Goal: Complete application form

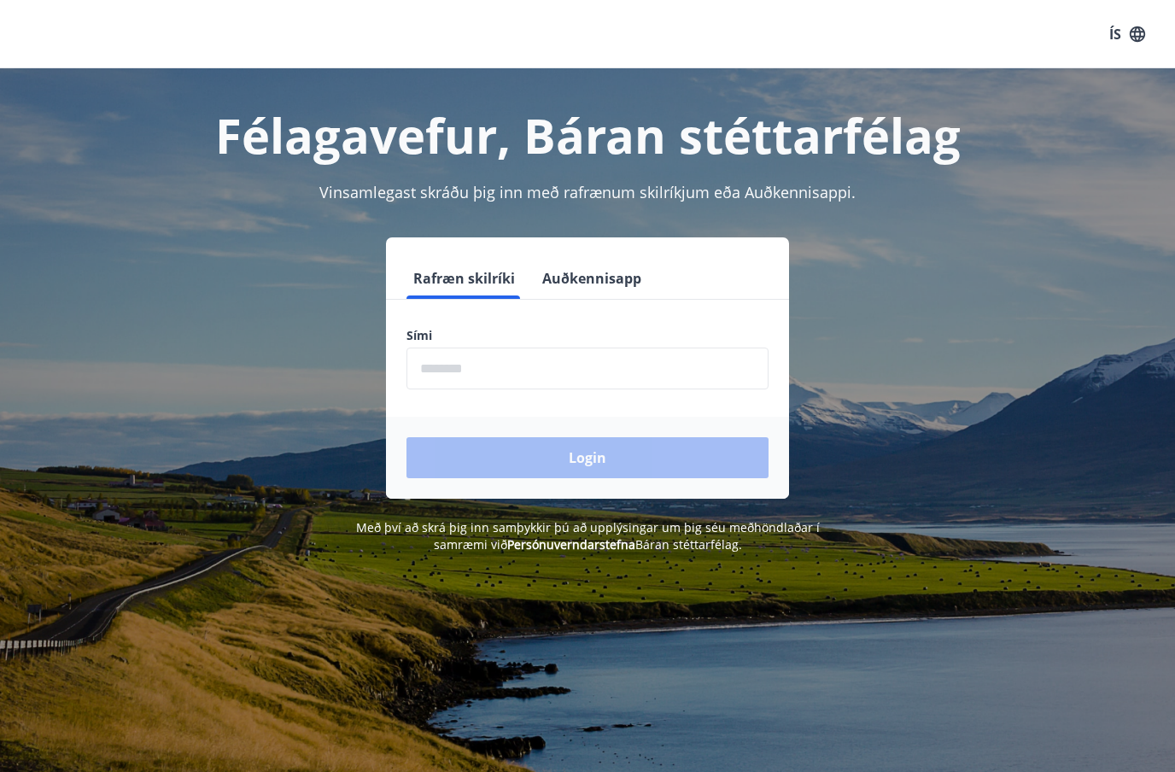
click at [469, 366] on input "phone" at bounding box center [588, 369] width 362 height 42
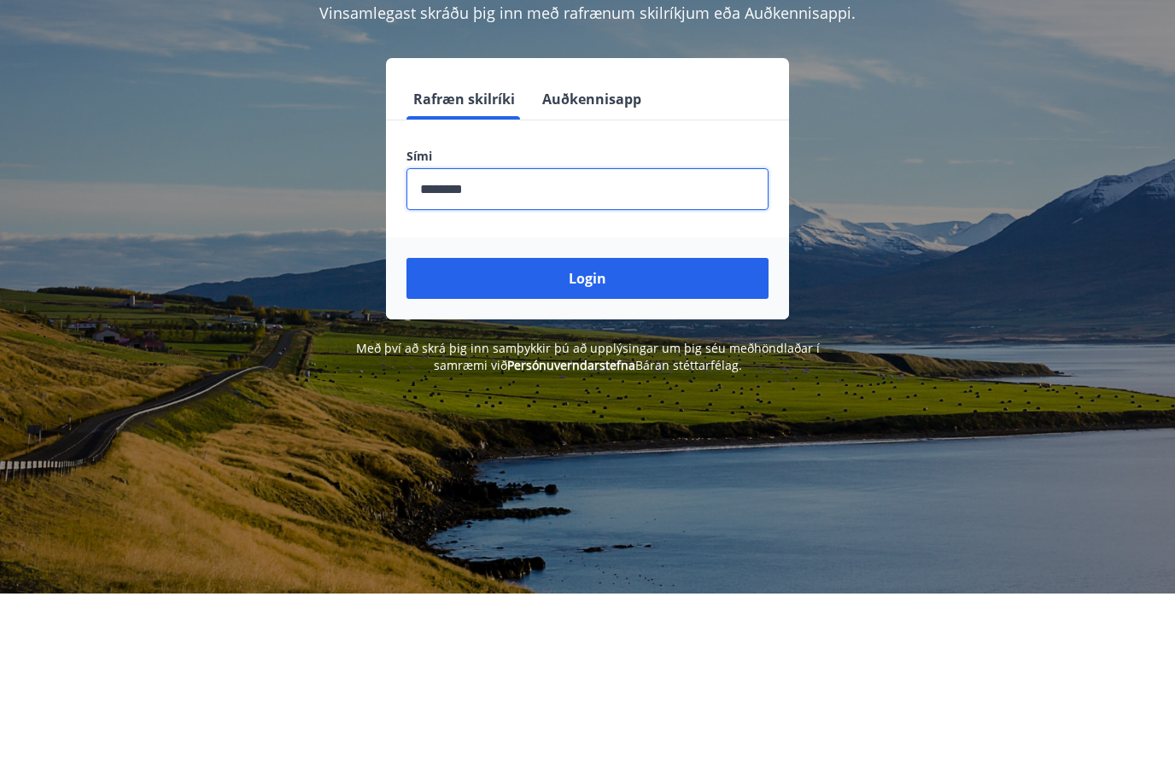
click at [607, 437] on button "Login" at bounding box center [588, 457] width 362 height 41
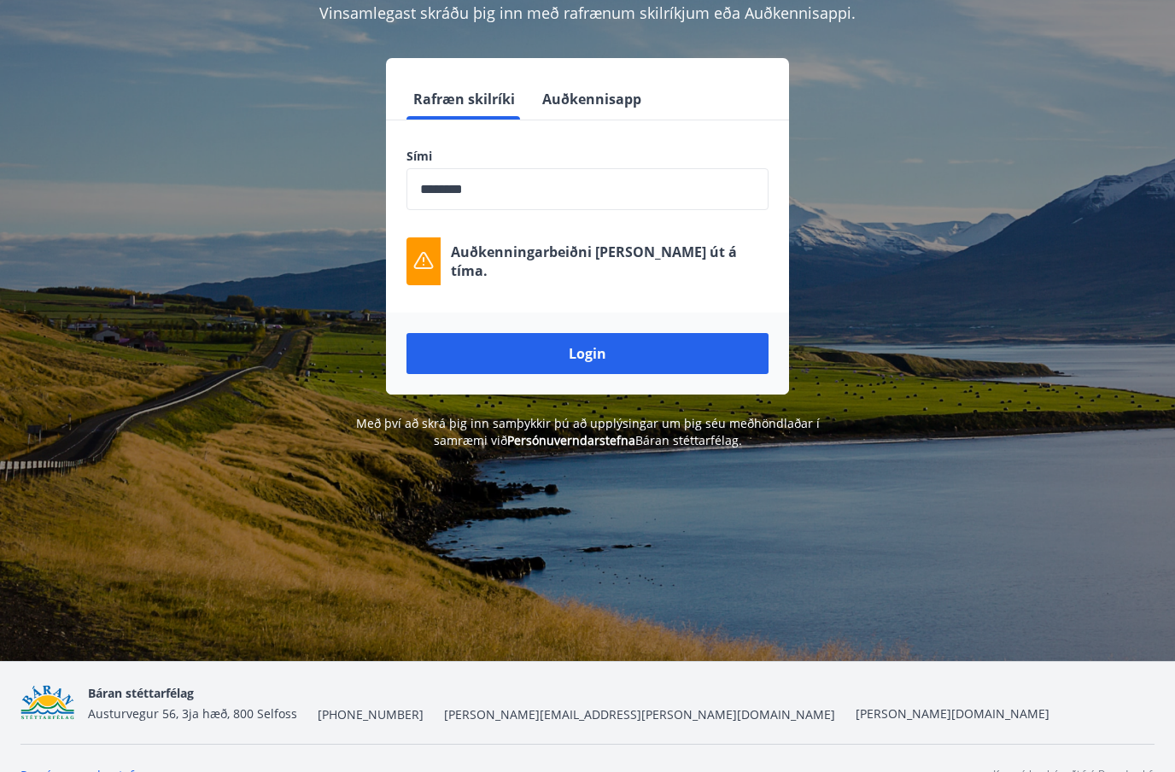
click at [515, 185] on input "phone" at bounding box center [588, 189] width 362 height 42
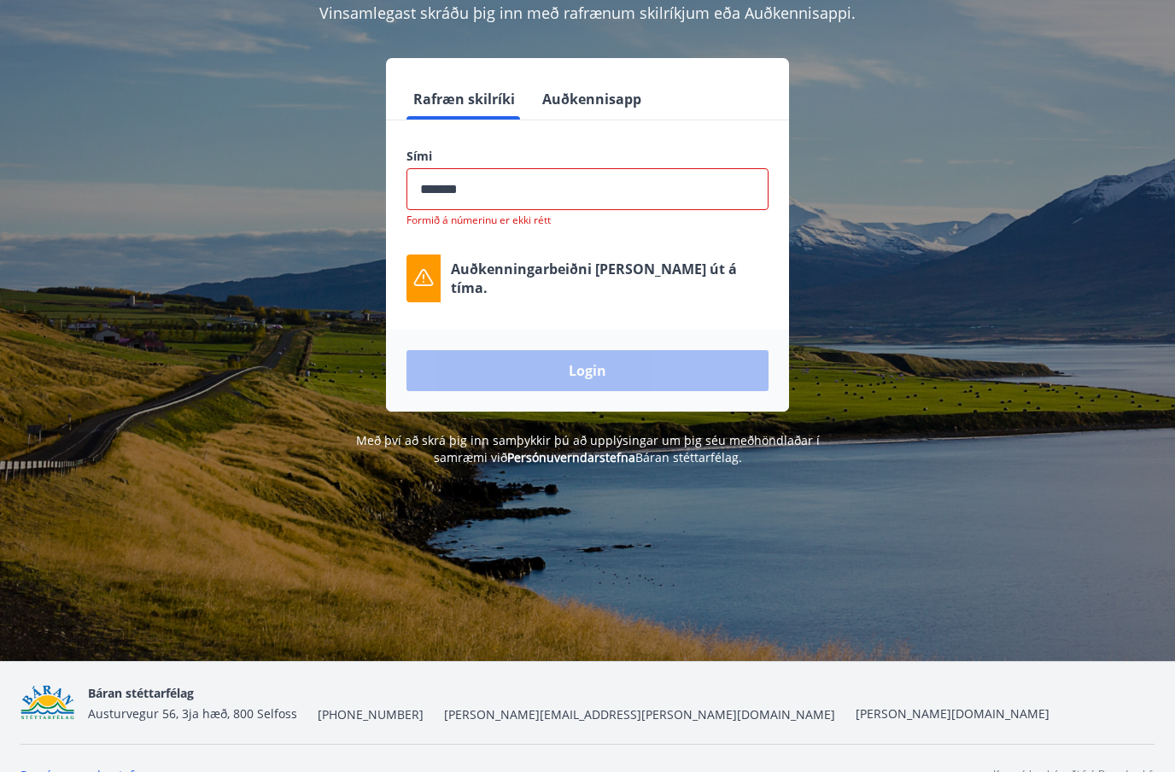
scroll to position [179, 0]
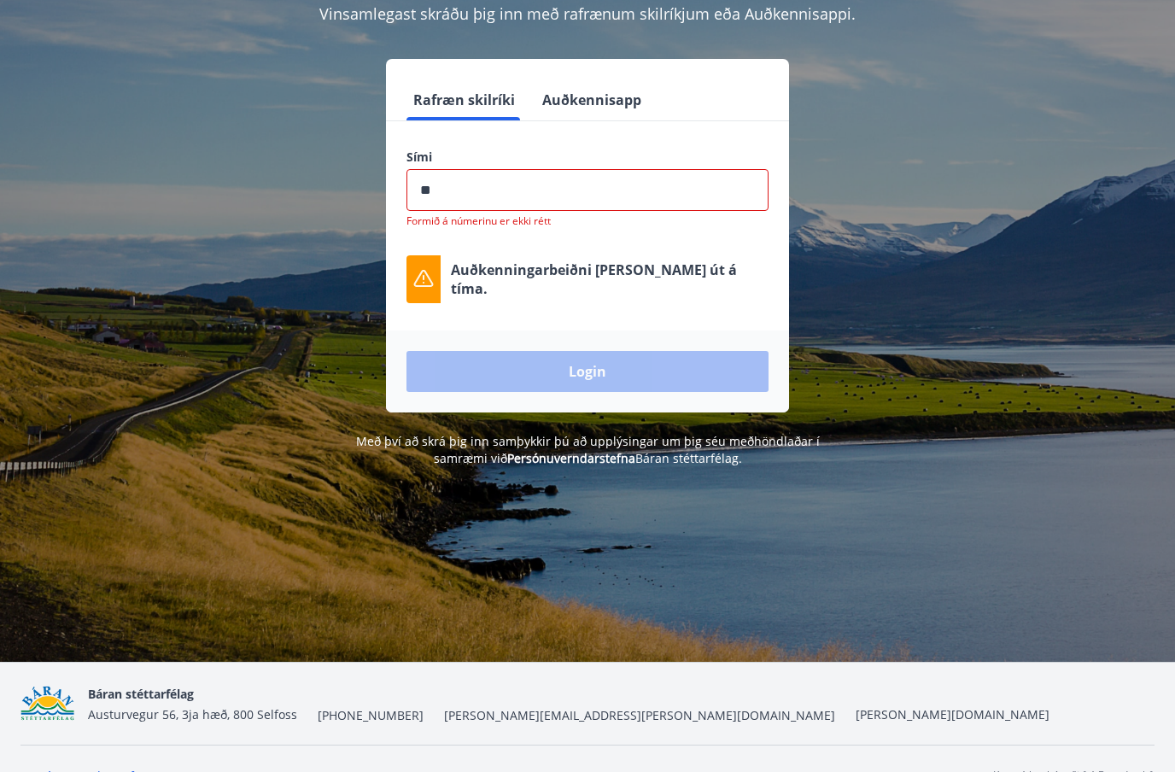
type input "*"
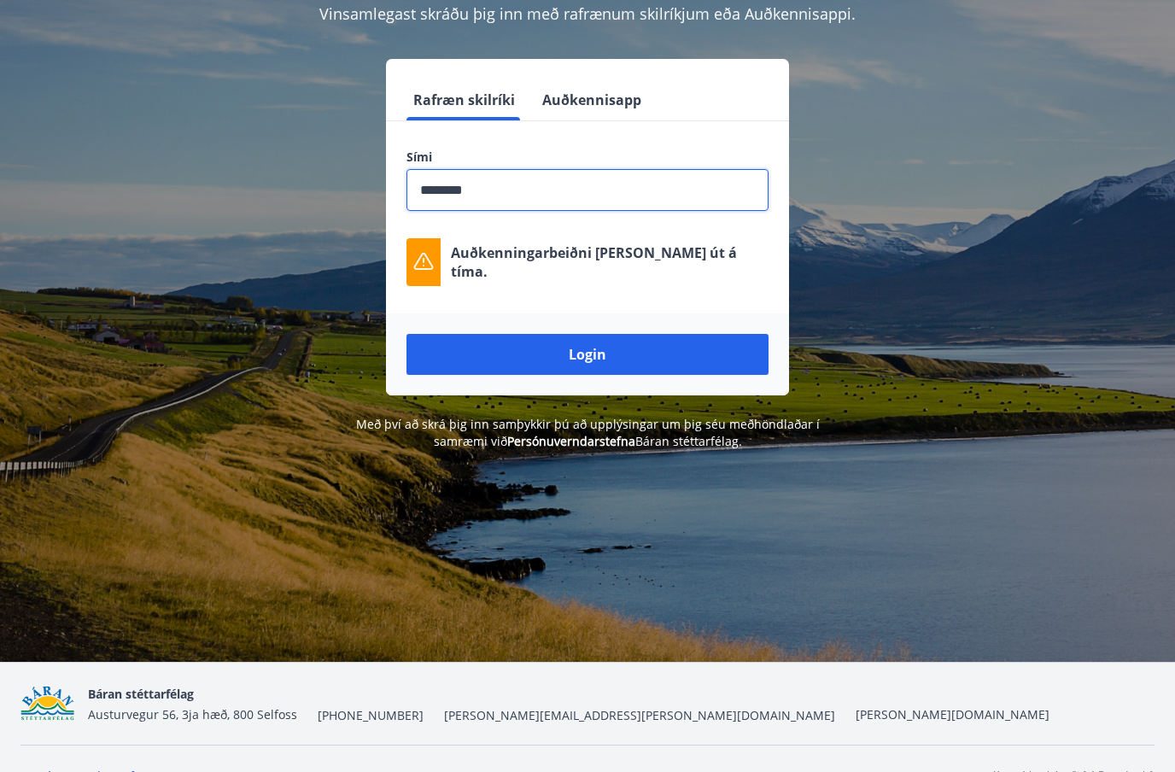
type input "********"
click at [606, 349] on button "Login" at bounding box center [588, 354] width 362 height 41
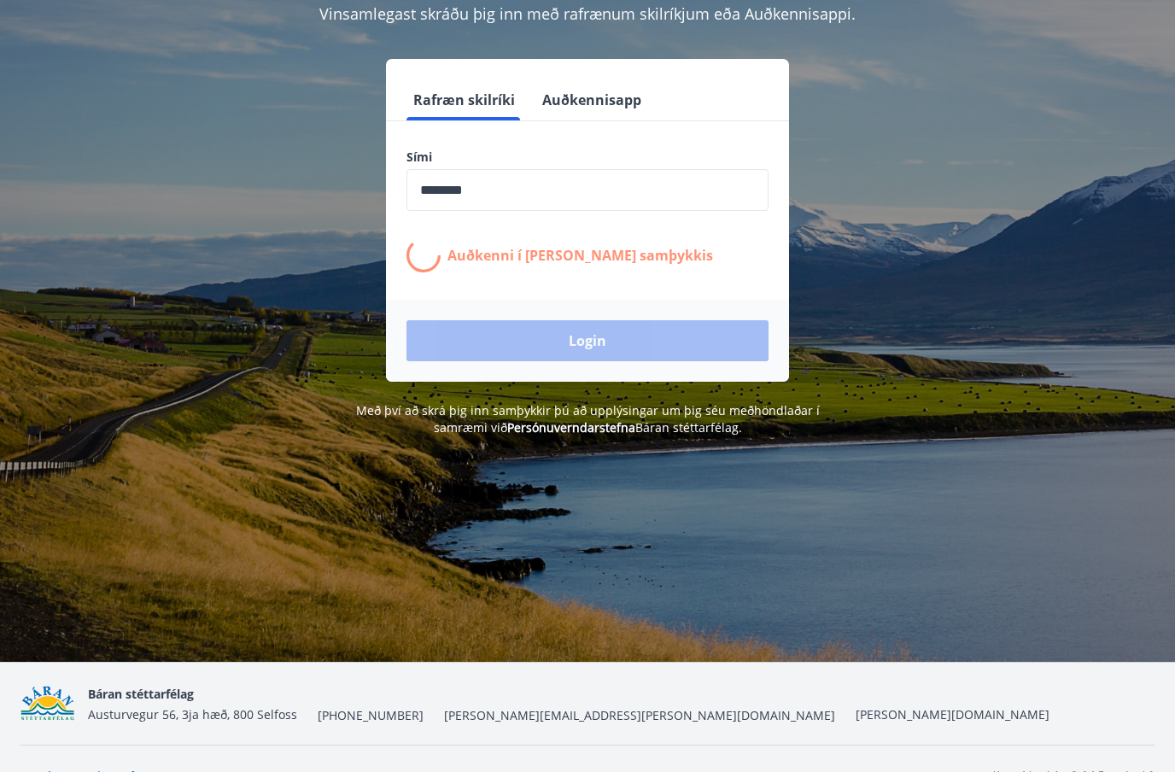
scroll to position [179, 0]
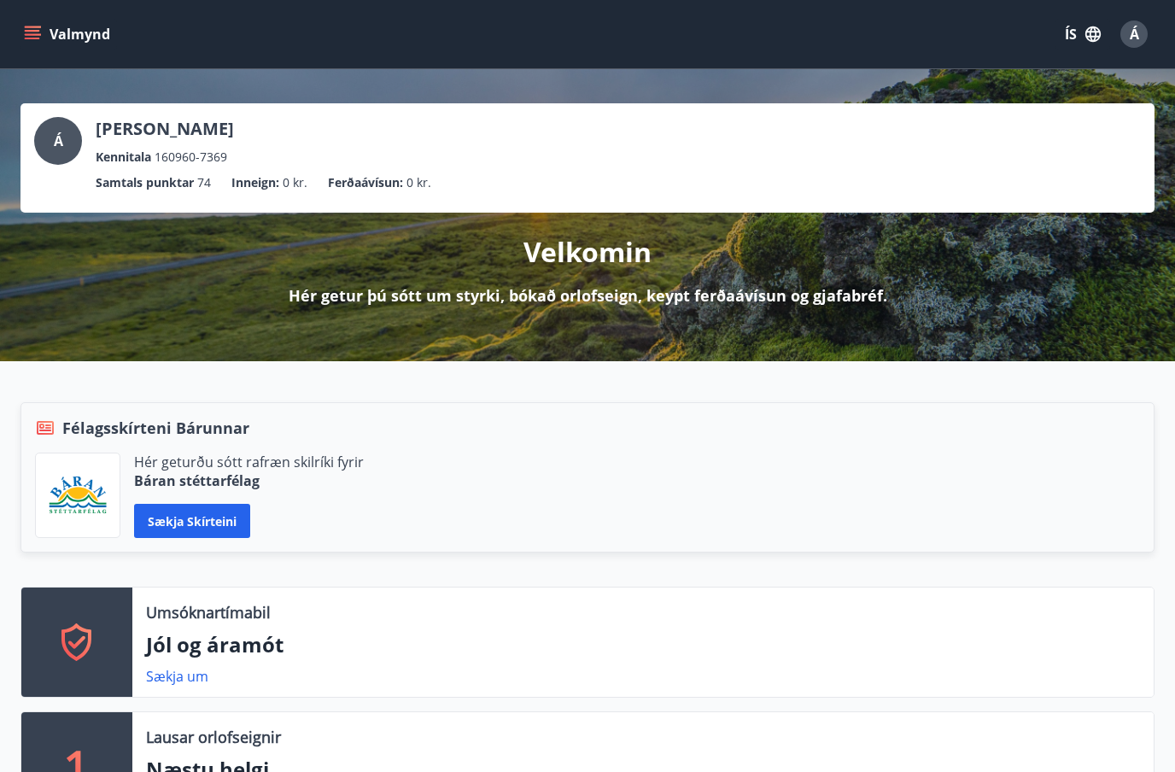
click at [29, 38] on icon "menu" at bounding box center [32, 39] width 15 height 2
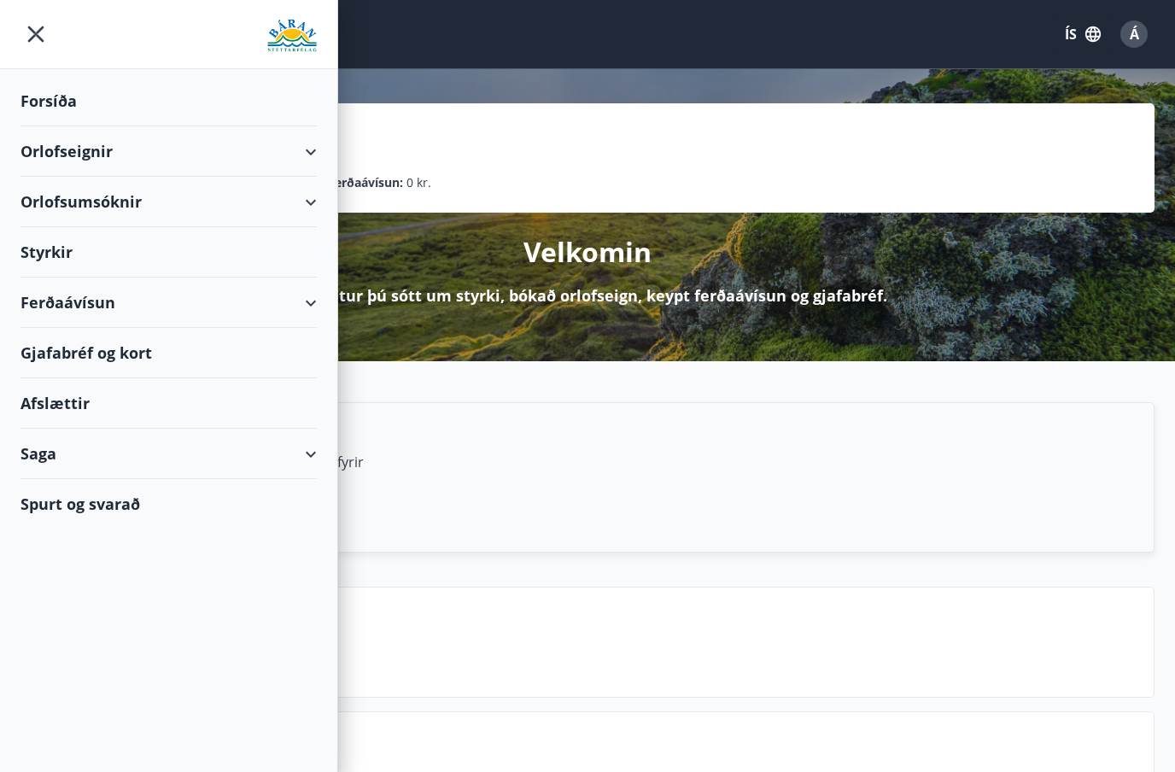
click at [82, 250] on div "Styrkir" at bounding box center [169, 252] width 296 height 50
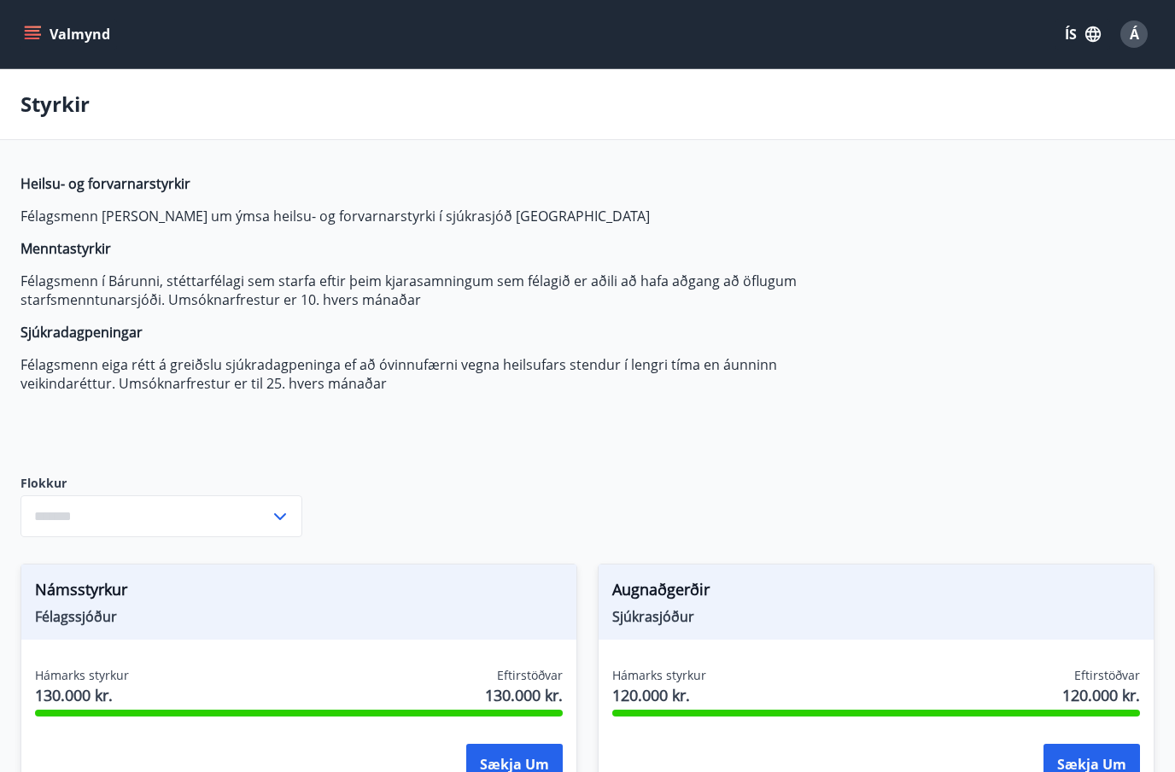
type input "***"
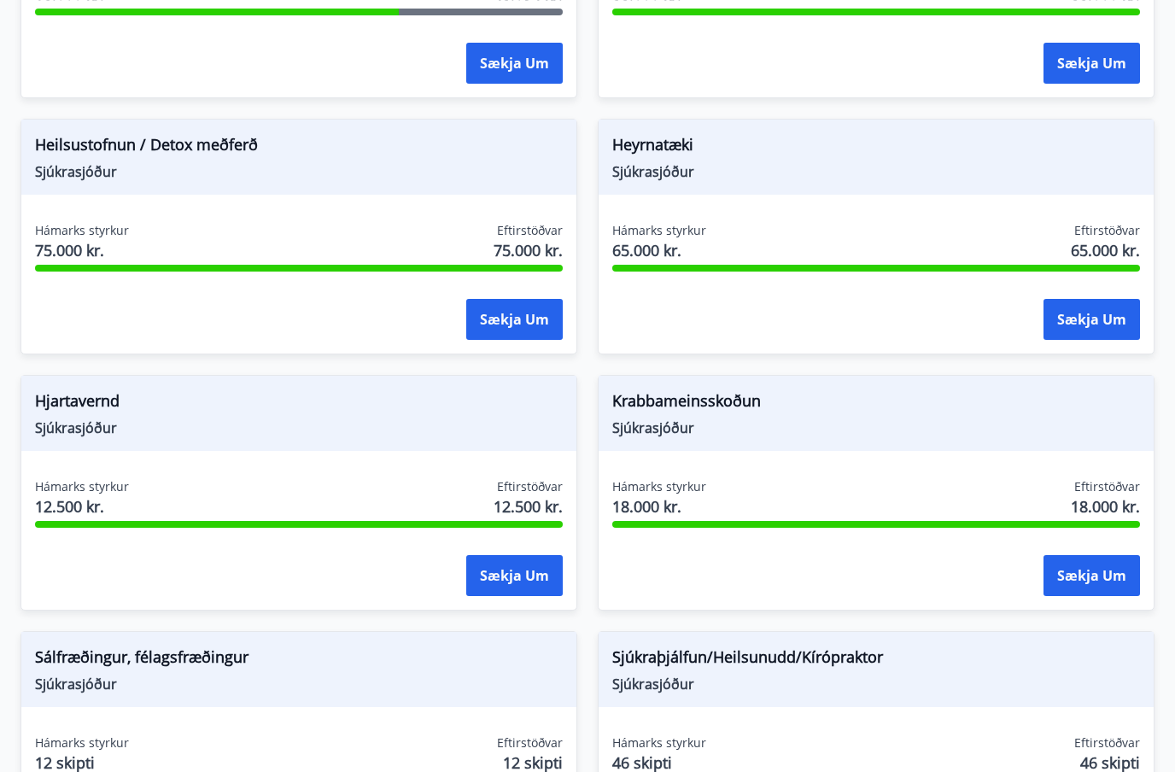
scroll to position [1213, 0]
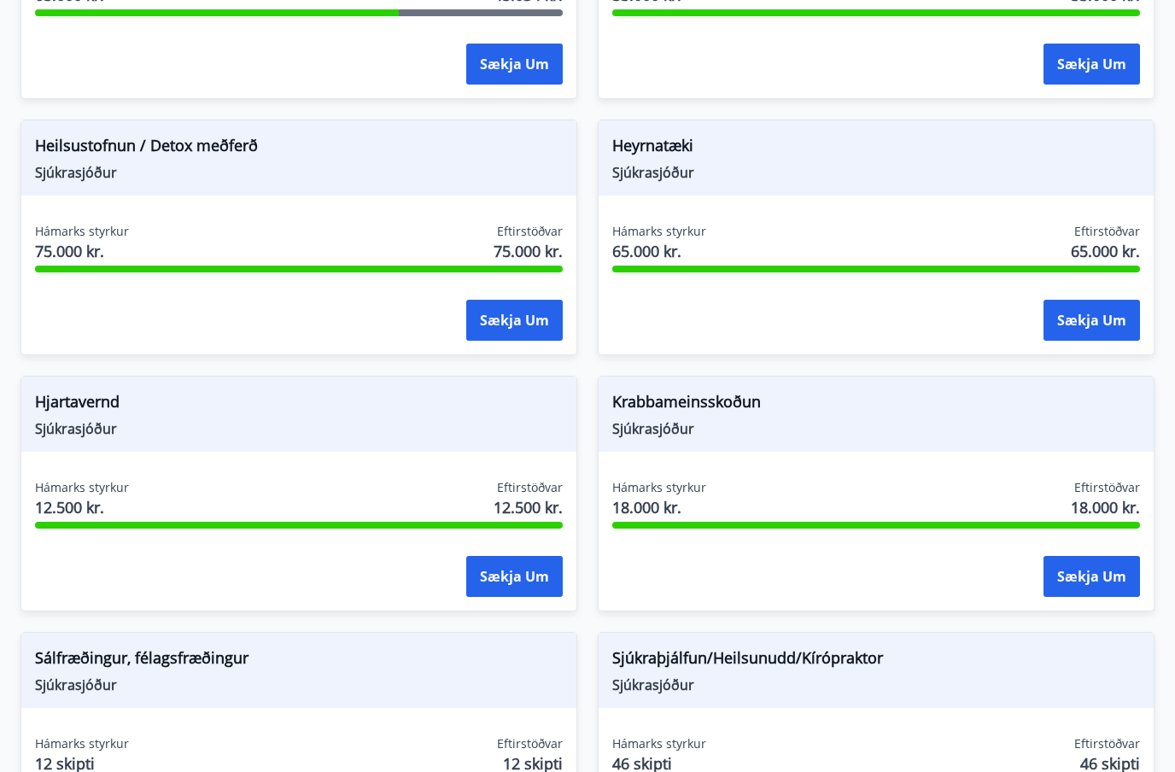
click at [510, 577] on button "Sækja um" at bounding box center [514, 576] width 97 height 41
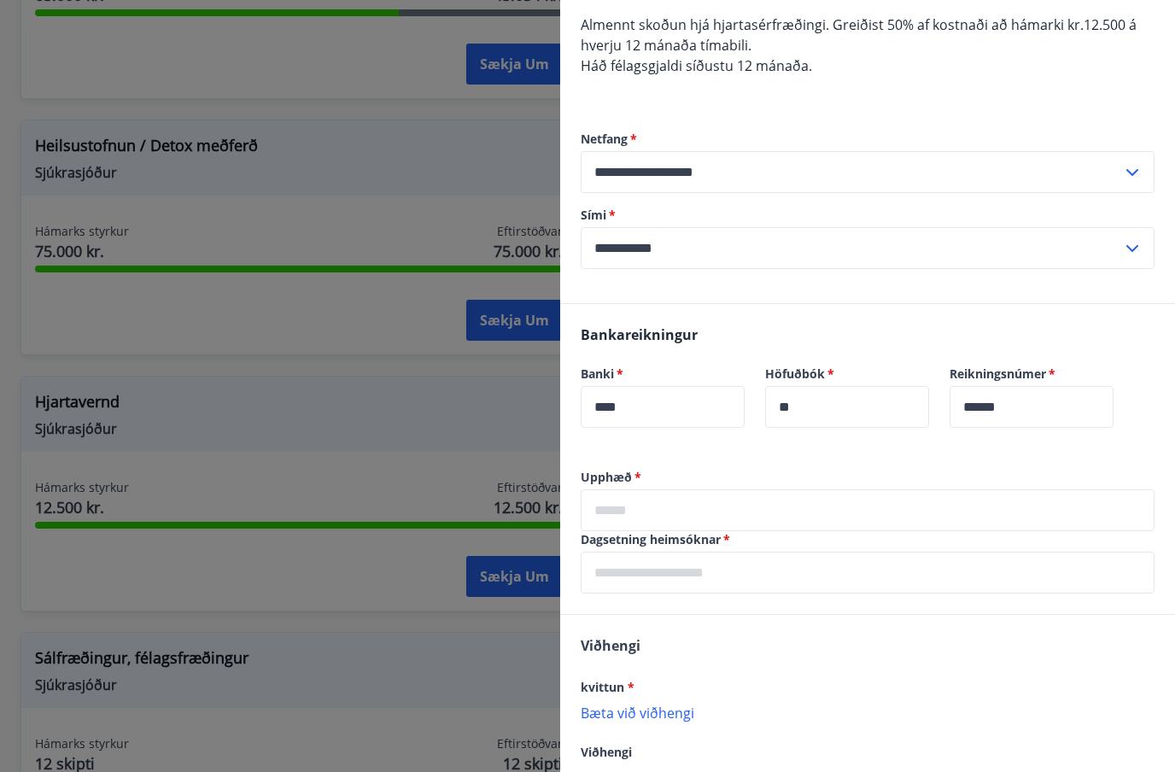
scroll to position [174, 0]
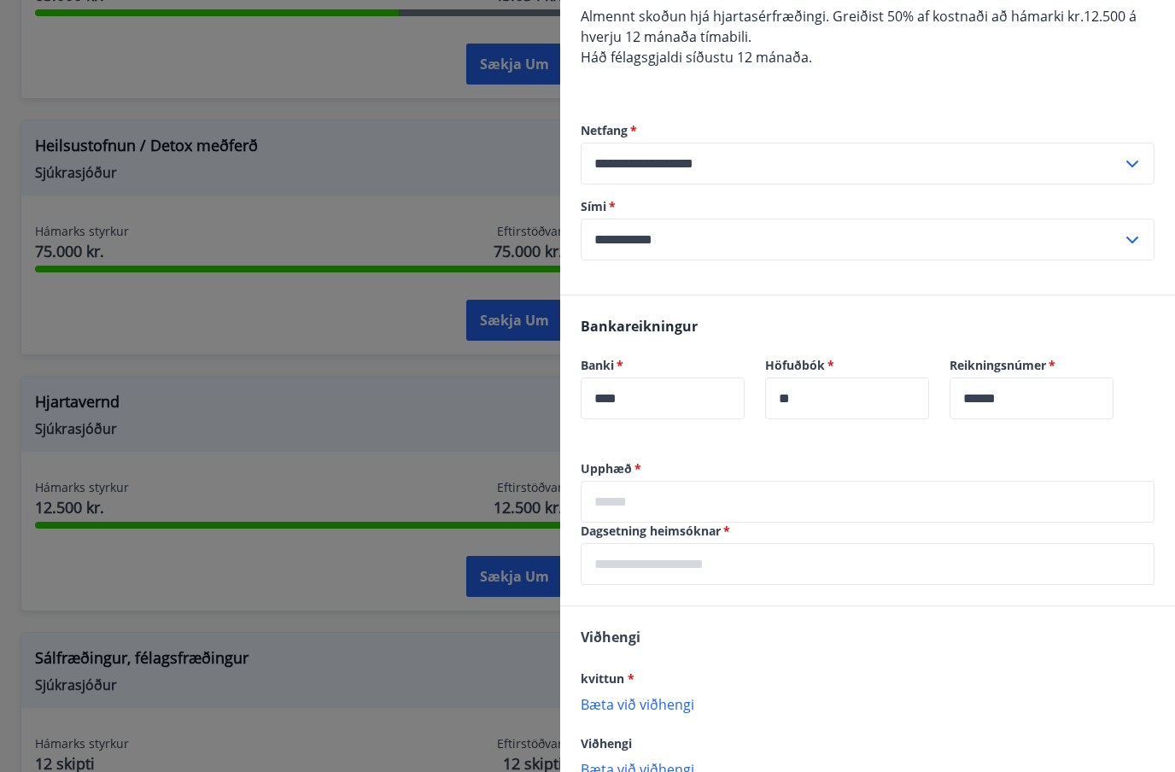
click at [651, 501] on input "text" at bounding box center [868, 502] width 574 height 42
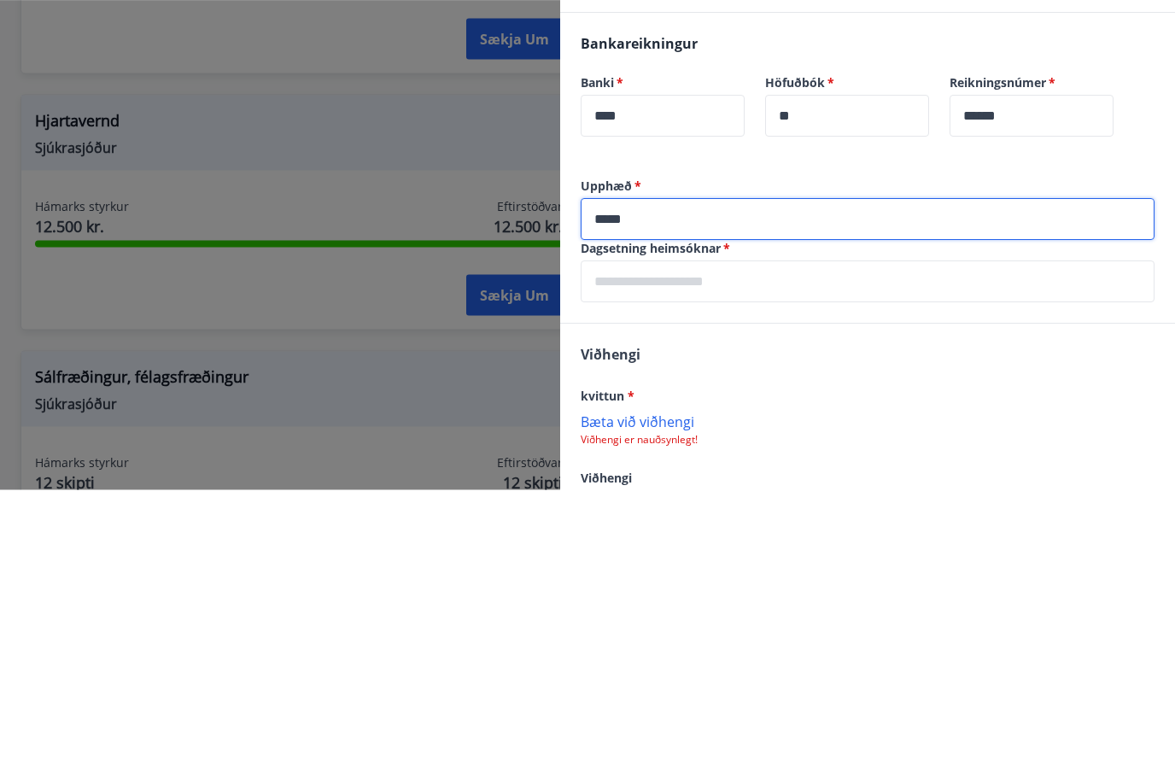
type input "*****"
click at [624, 543] on input "text" at bounding box center [868, 564] width 574 height 42
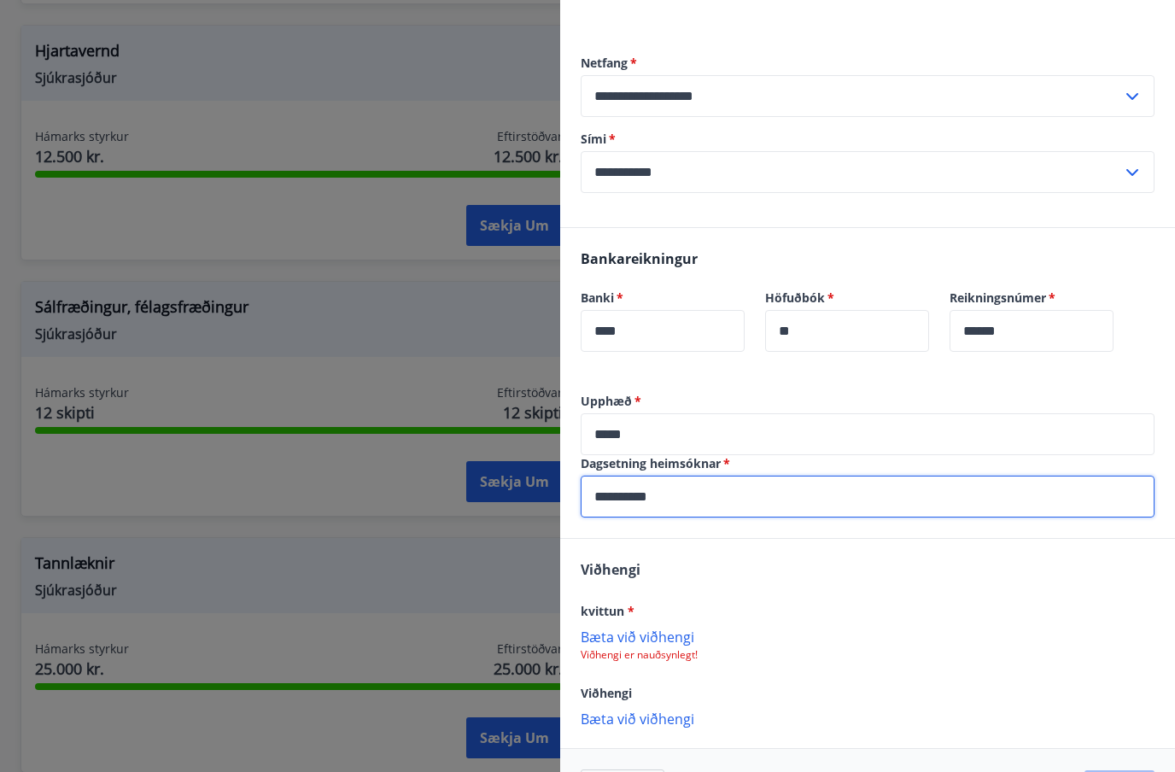
scroll to position [1570, 0]
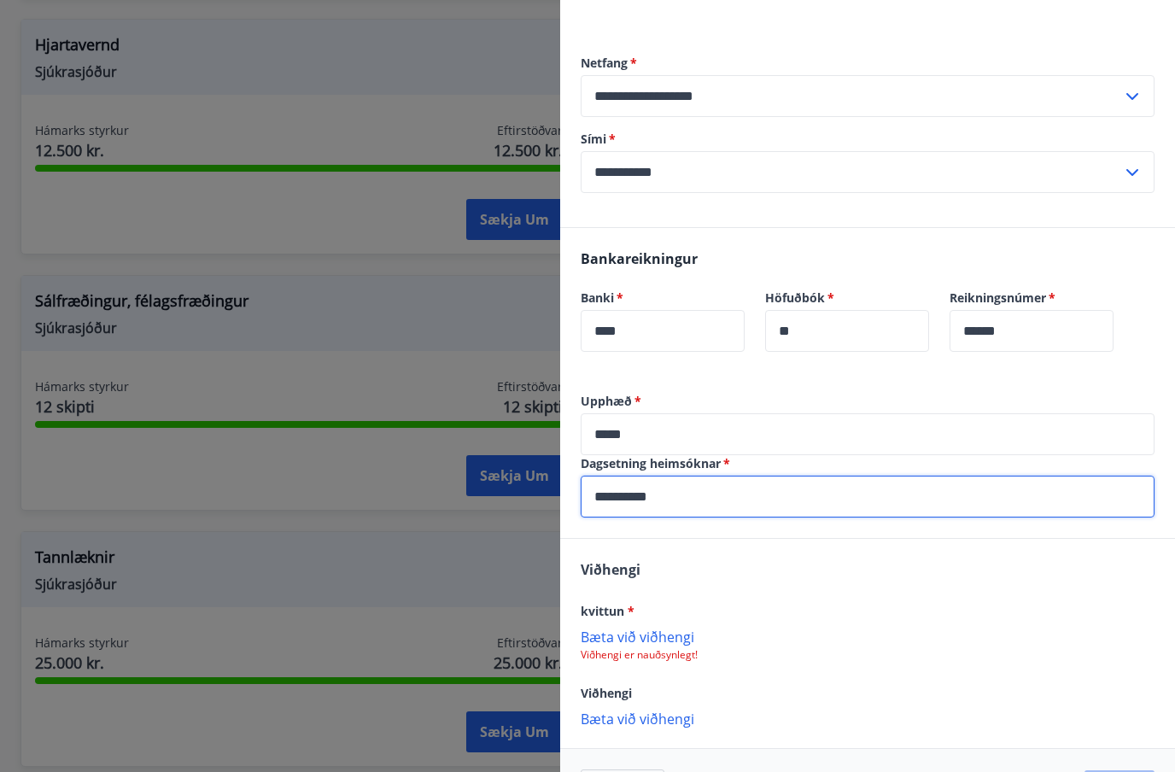
type input "**********"
click at [636, 642] on p "Bæta við viðhengi" at bounding box center [868, 636] width 574 height 17
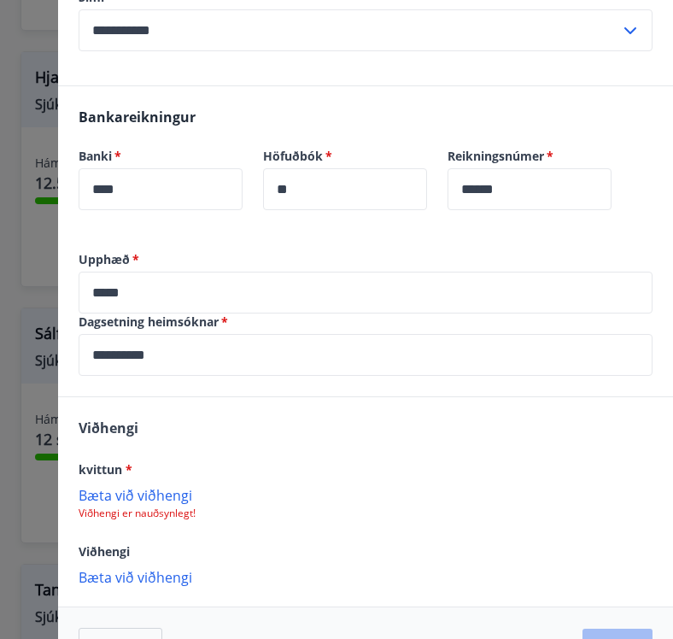
scroll to position [383, 0]
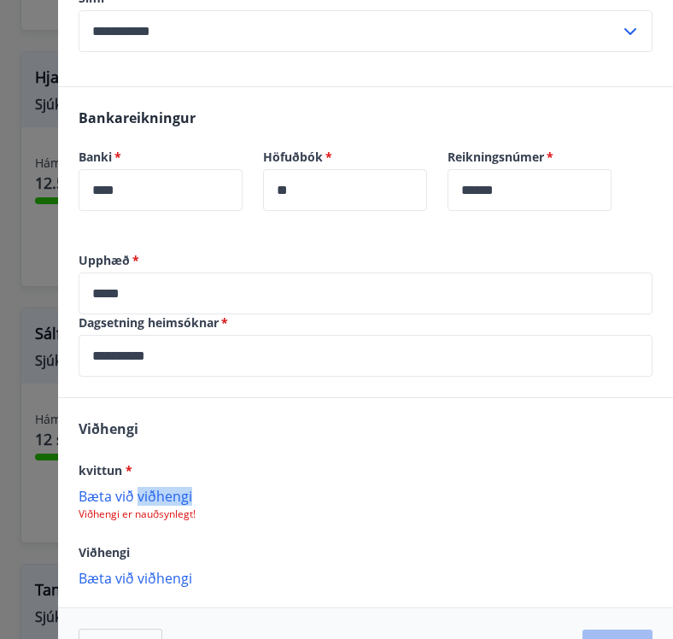
click at [261, 518] on p "Viðhengi er nauðsynlegt!" at bounding box center [366, 514] width 574 height 14
click at [331, 539] on div "Viðhengi kvittun * [PERSON_NAME] við viðhengi Viðhengi er nauðsynlegt! Viðhengi…" at bounding box center [365, 502] width 615 height 208
click at [148, 498] on p "Bæta við viðhengi" at bounding box center [366, 495] width 574 height 17
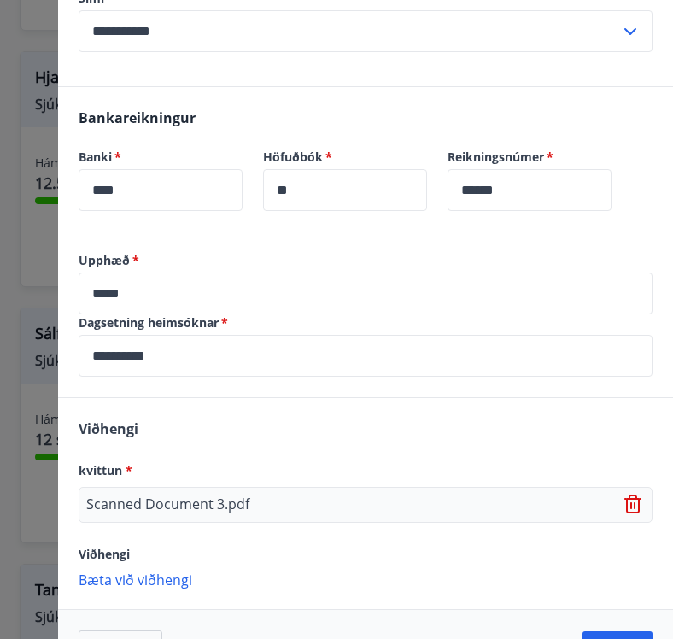
click at [177, 495] on p "Scanned Document 3.pdf" at bounding box center [167, 505] width 163 height 21
click at [192, 501] on p "Scanned Document 3.pdf" at bounding box center [167, 505] width 163 height 21
click at [634, 507] on icon at bounding box center [635, 505] width 2 height 7
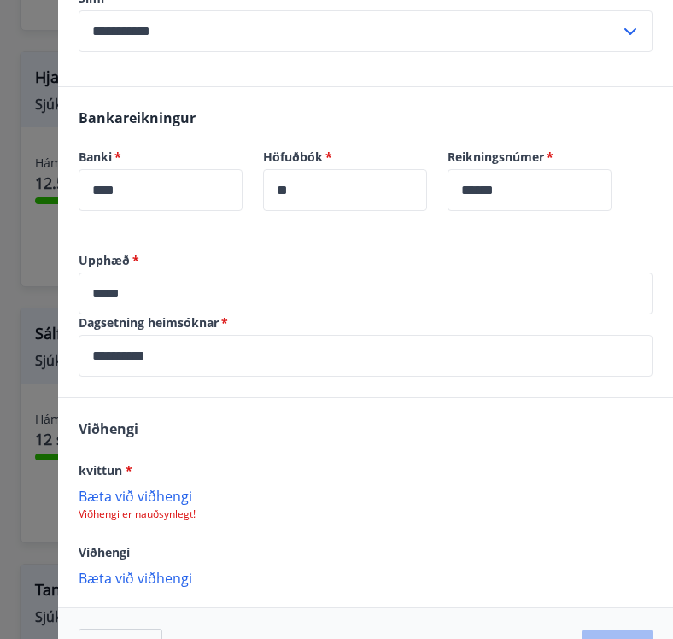
click at [142, 494] on p "Bæta við viðhengi" at bounding box center [366, 495] width 574 height 17
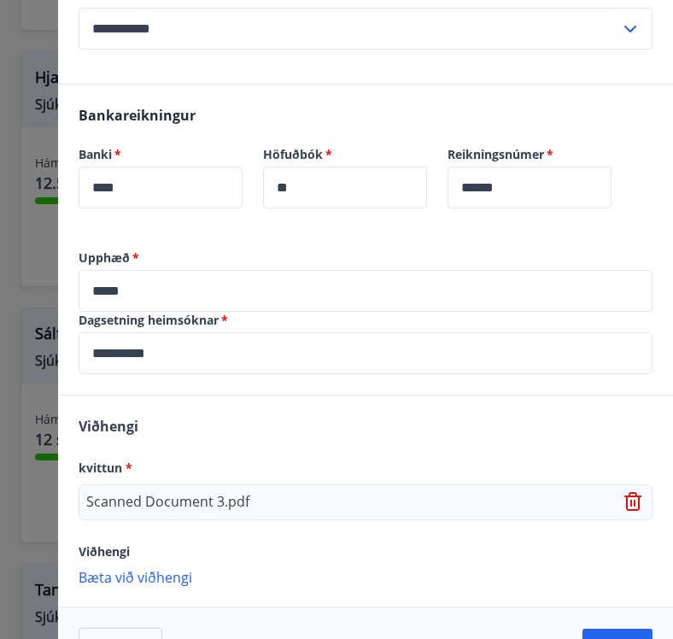
scroll to position [384, 0]
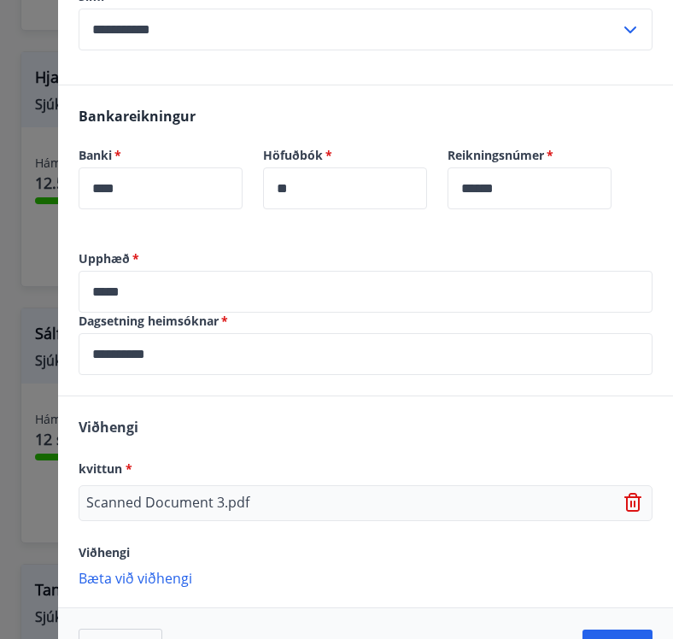
click at [612, 646] on button "Áfram" at bounding box center [618, 650] width 70 height 41
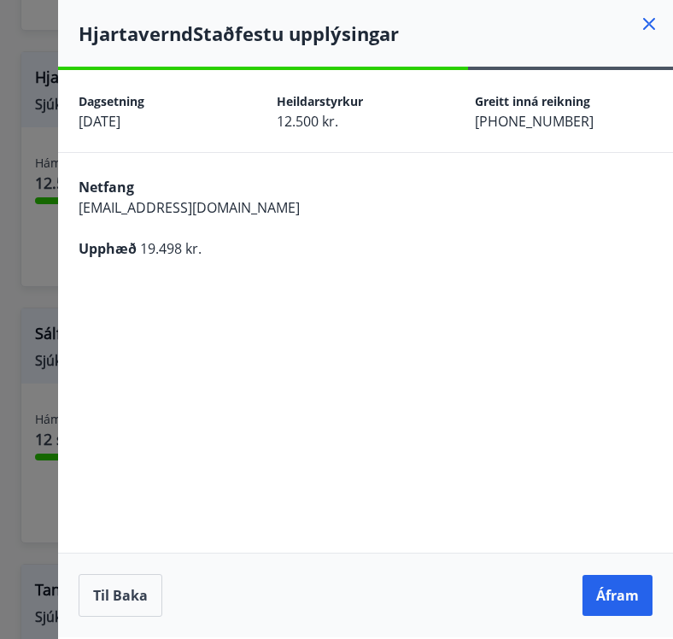
click at [622, 616] on button "Áfram" at bounding box center [618, 595] width 70 height 41
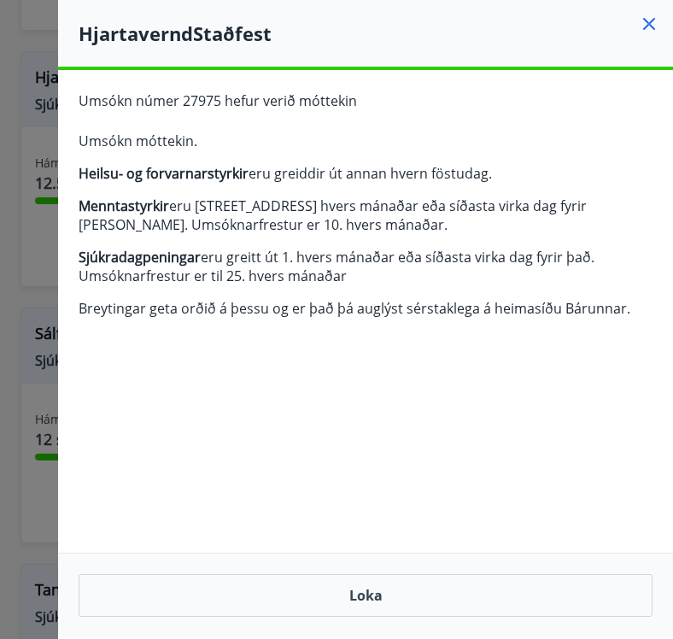
click at [401, 617] on button "Loka" at bounding box center [366, 595] width 574 height 43
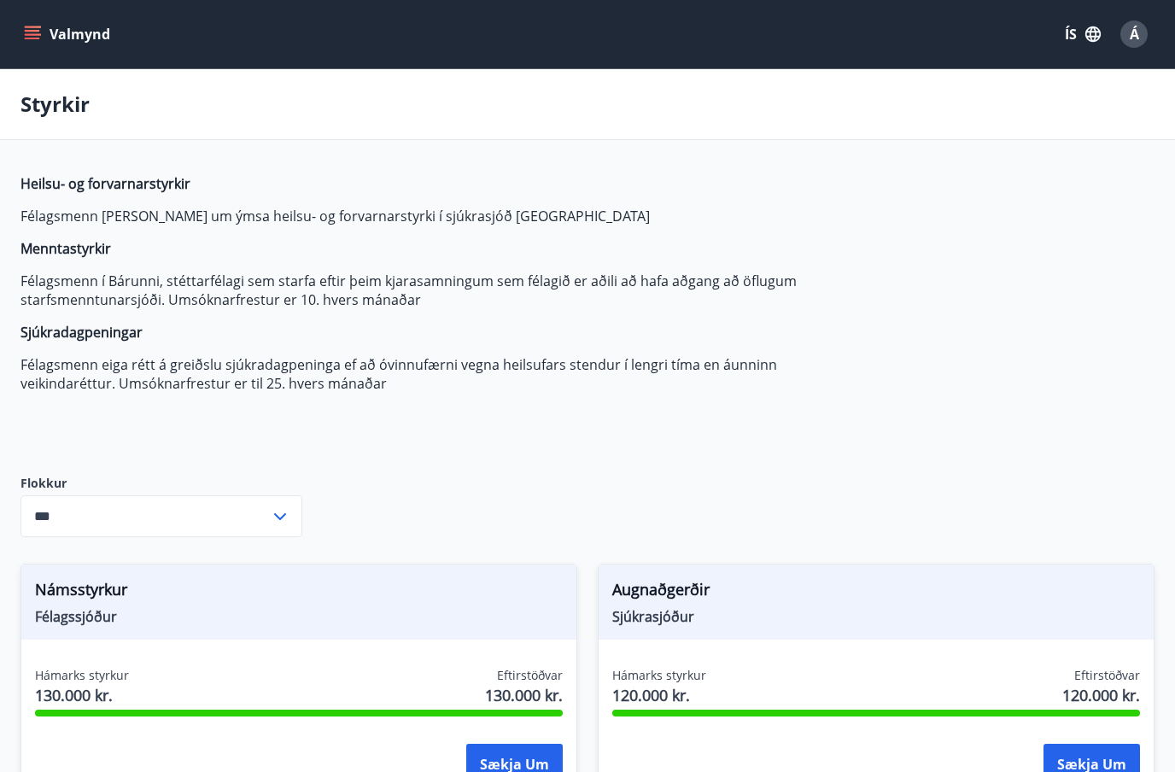
click at [1135, 27] on span "Á" at bounding box center [1134, 34] width 9 height 19
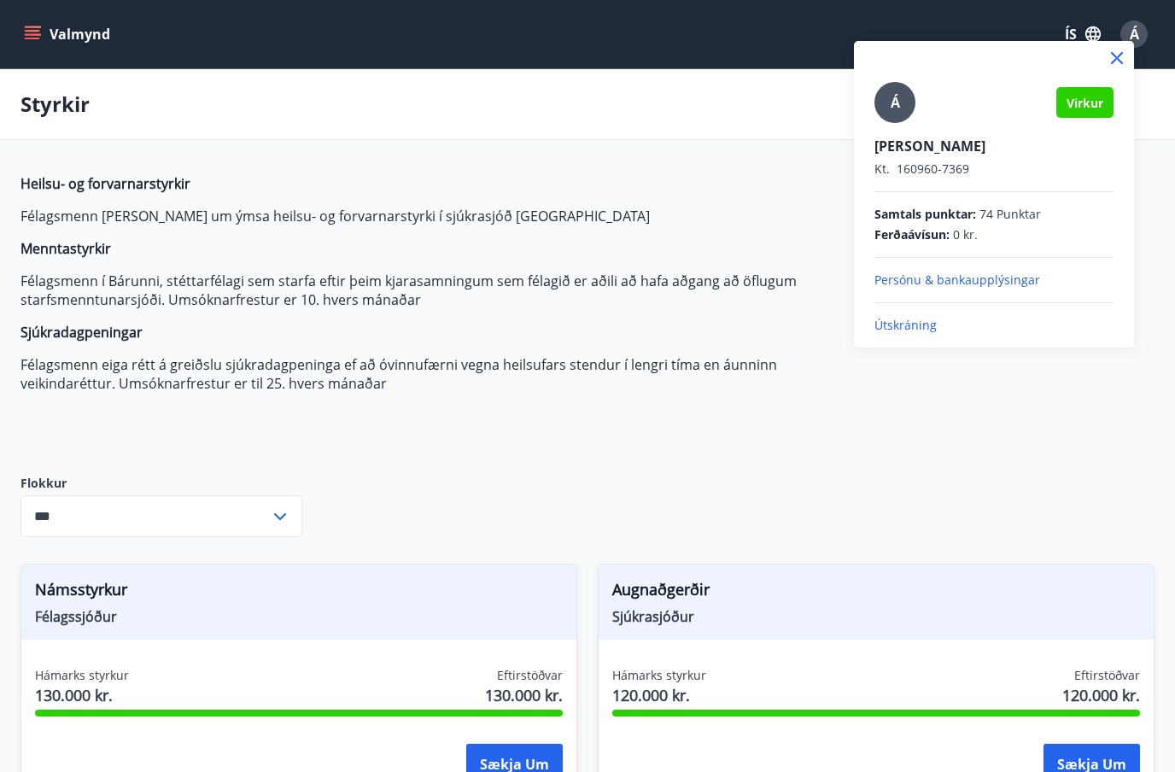
click at [916, 317] on p "Útskráning" at bounding box center [994, 325] width 239 height 17
